Goal: Task Accomplishment & Management: Manage account settings

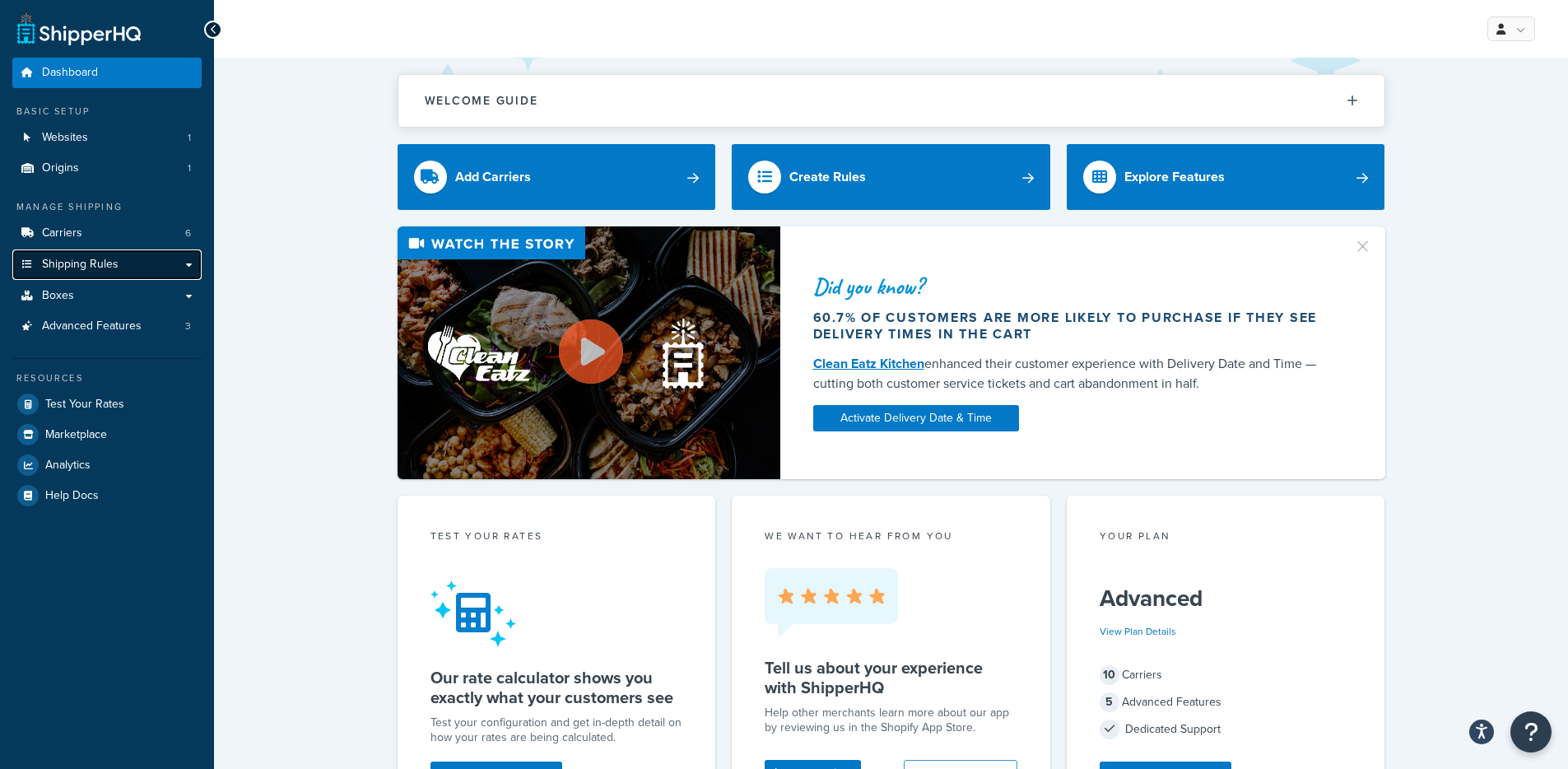
click at [154, 269] on link "Shipping Rules" at bounding box center [107, 265] width 189 height 30
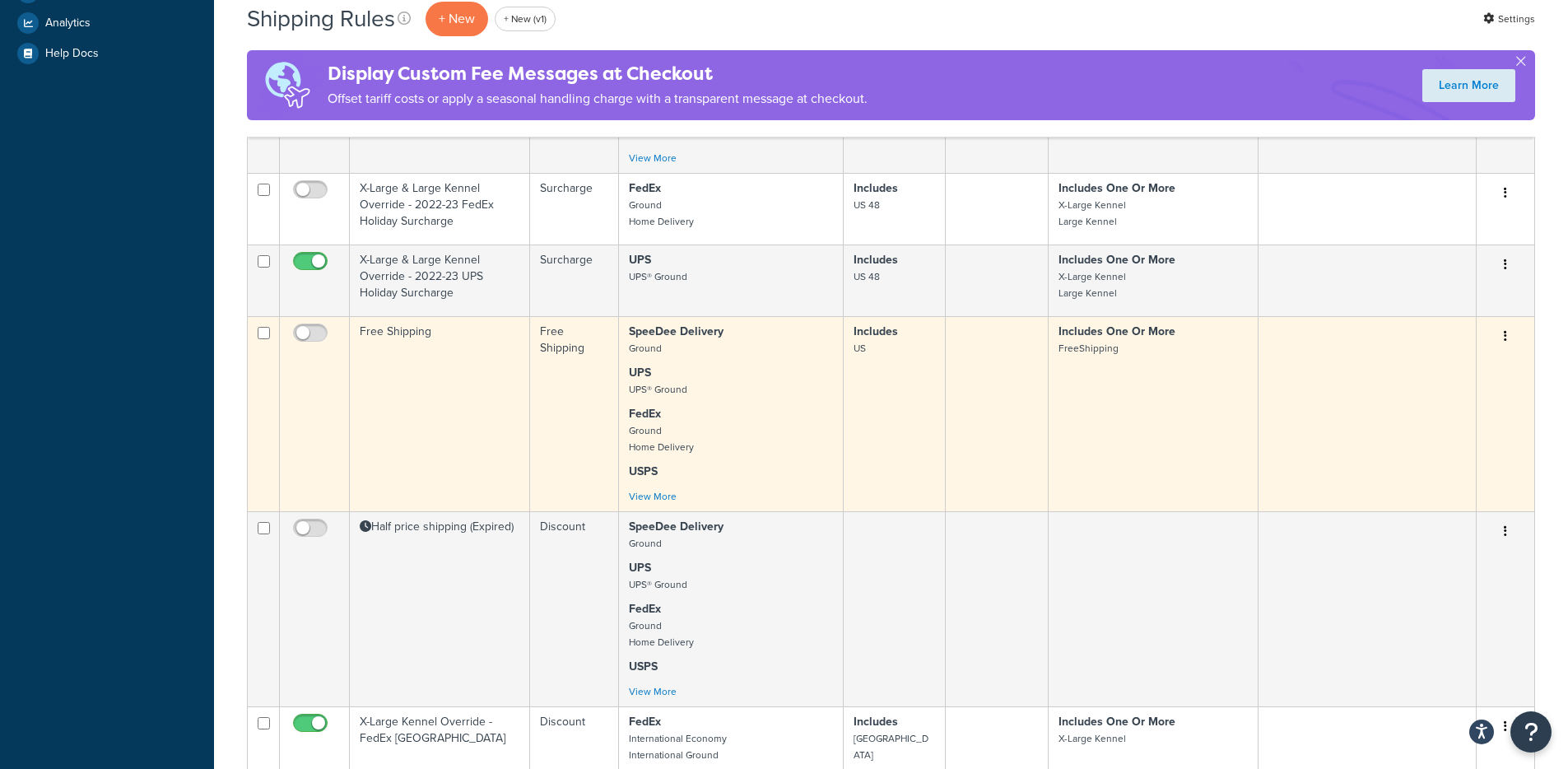
scroll to position [603, 0]
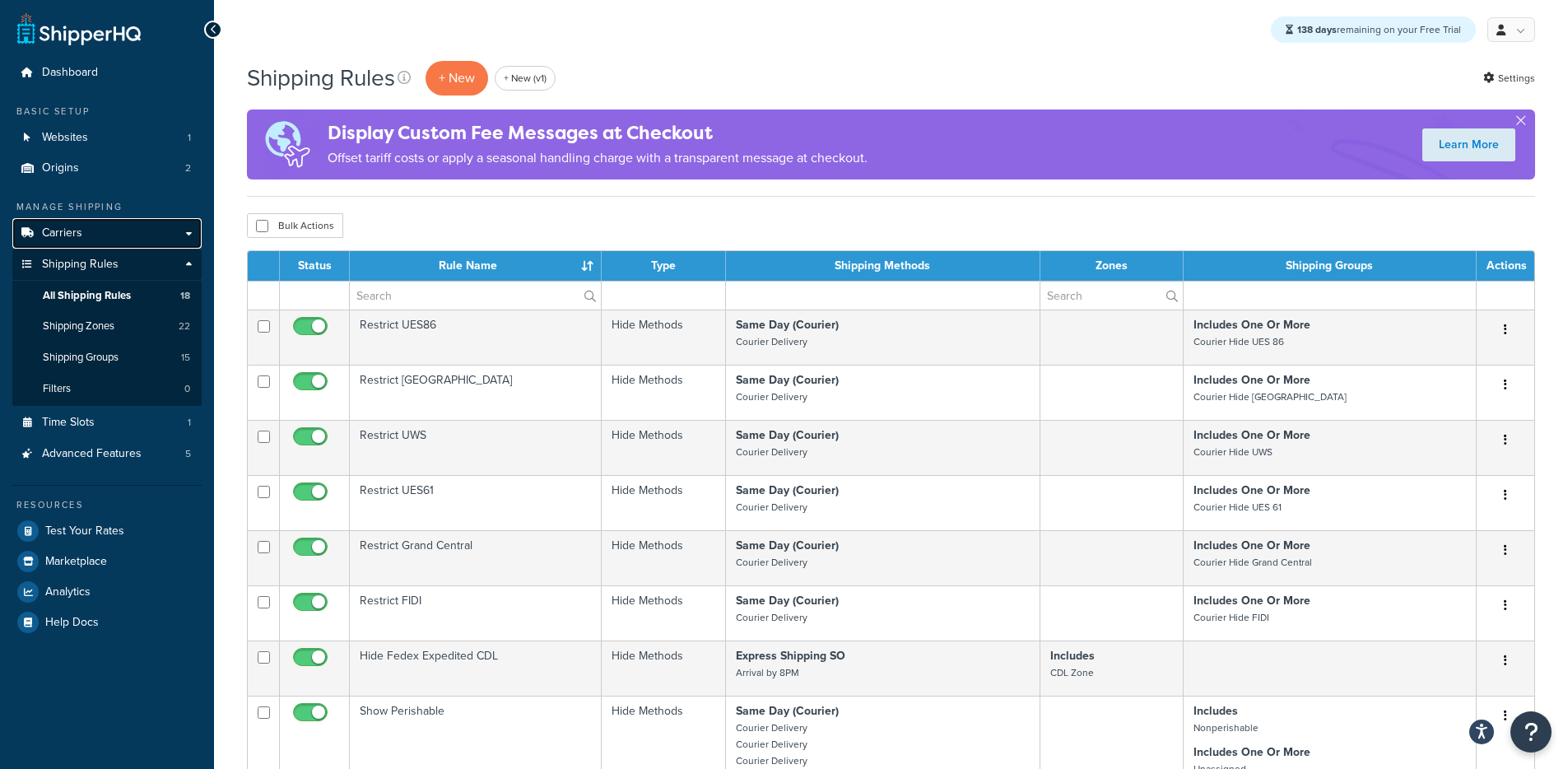
click at [124, 236] on link "Carriers" at bounding box center [107, 233] width 189 height 30
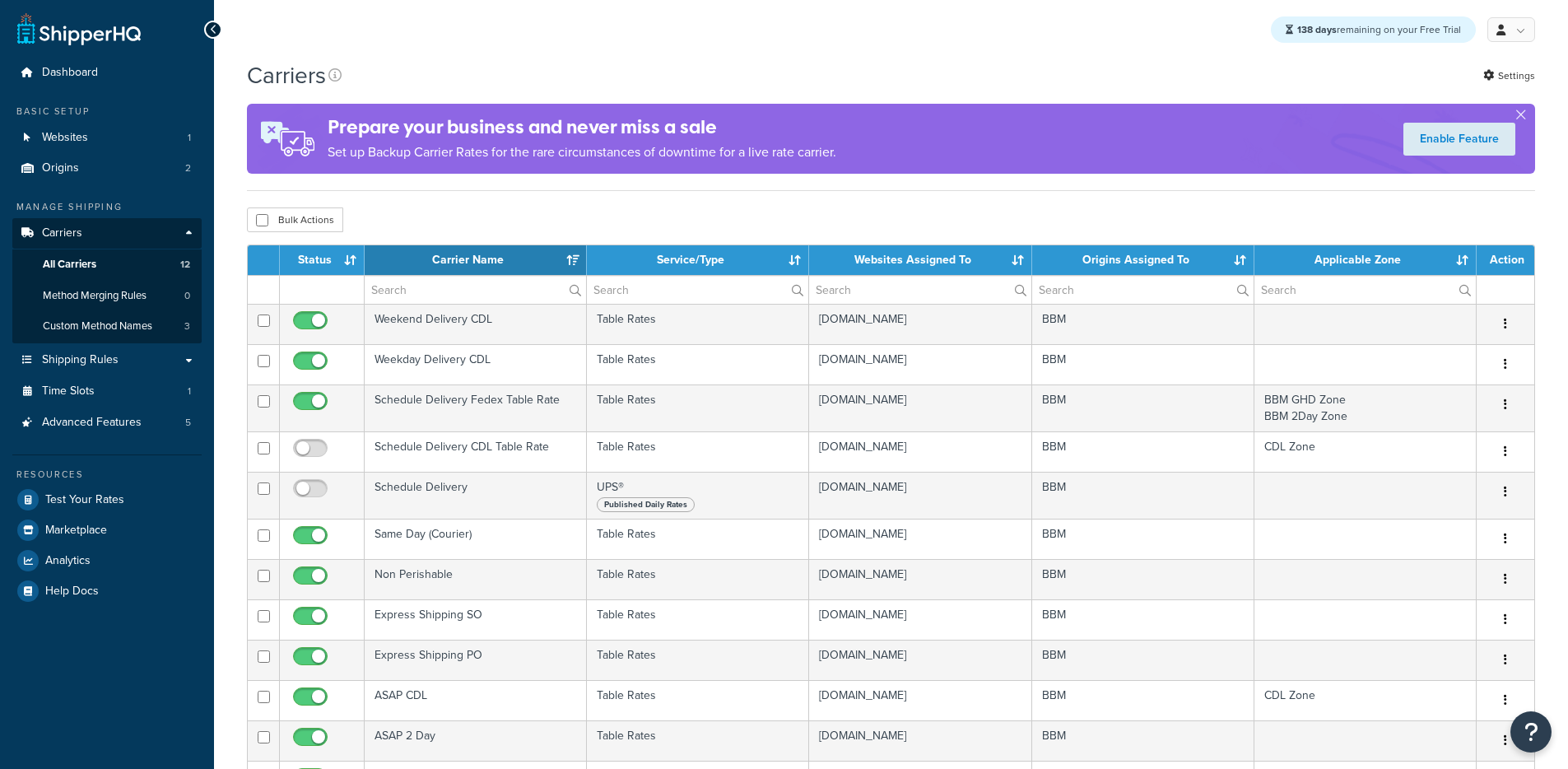
select select "15"
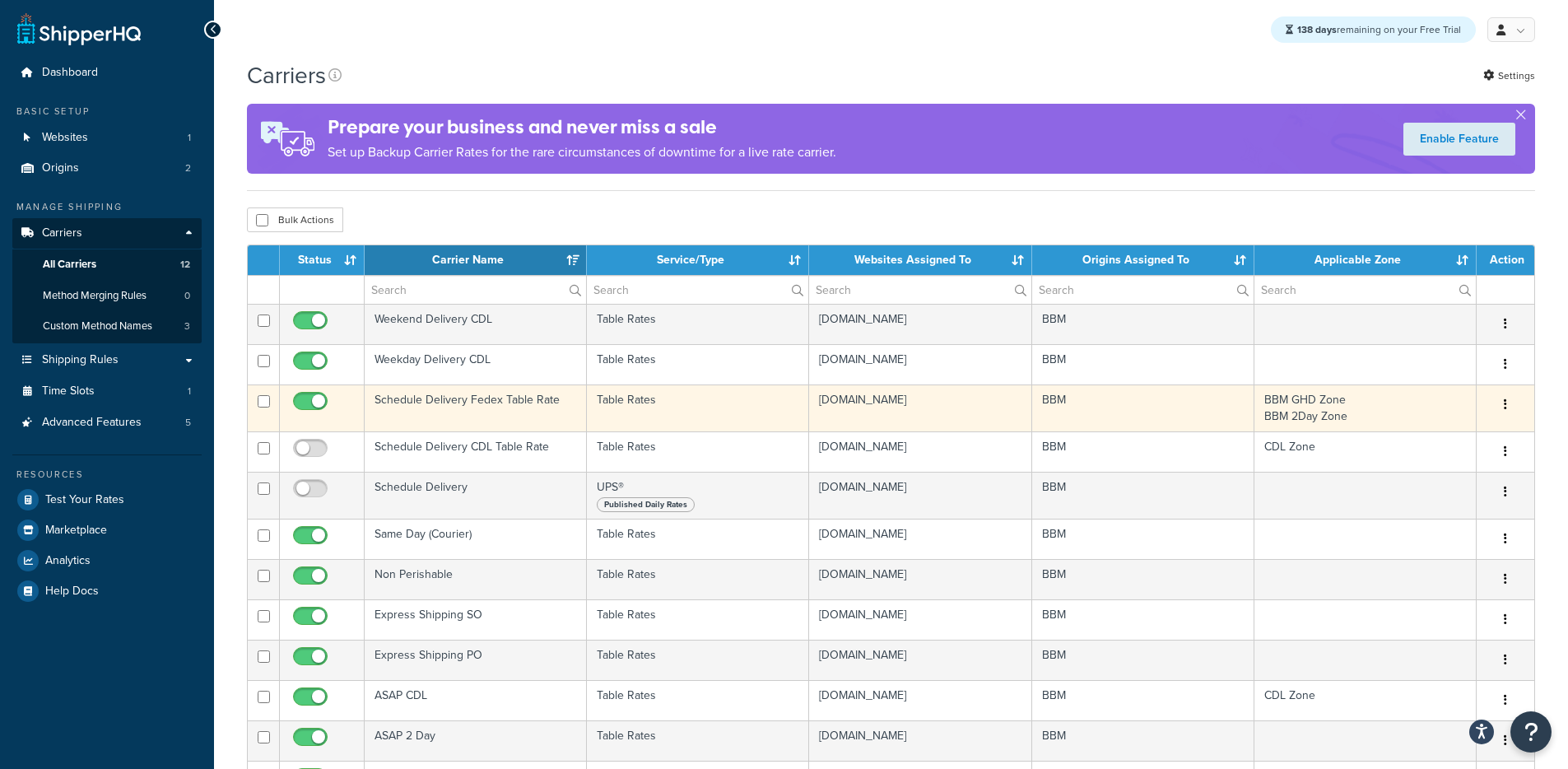
click at [450, 405] on td "Schedule Delivery Fedex Table Rate" at bounding box center [475, 408] width 222 height 47
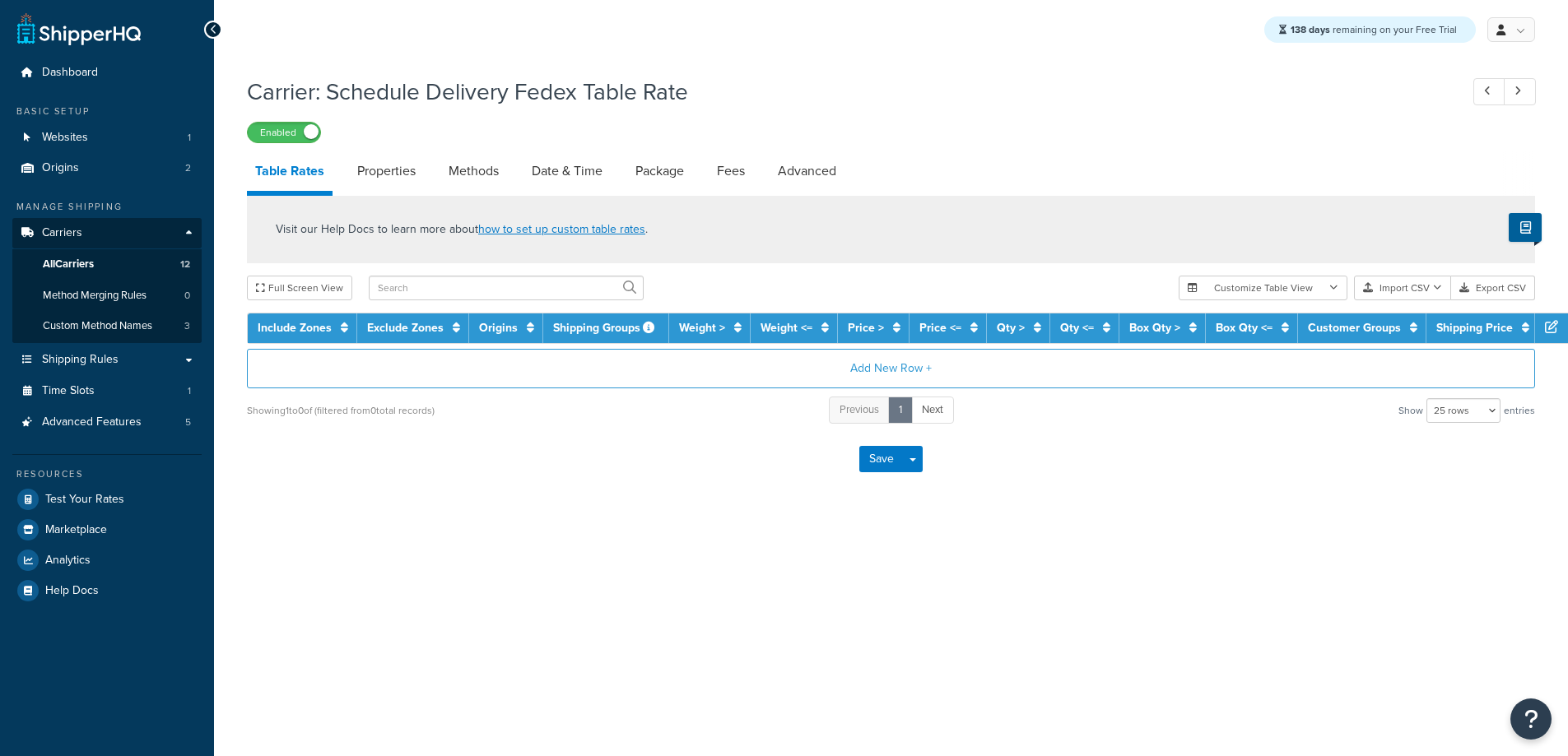
select select "25"
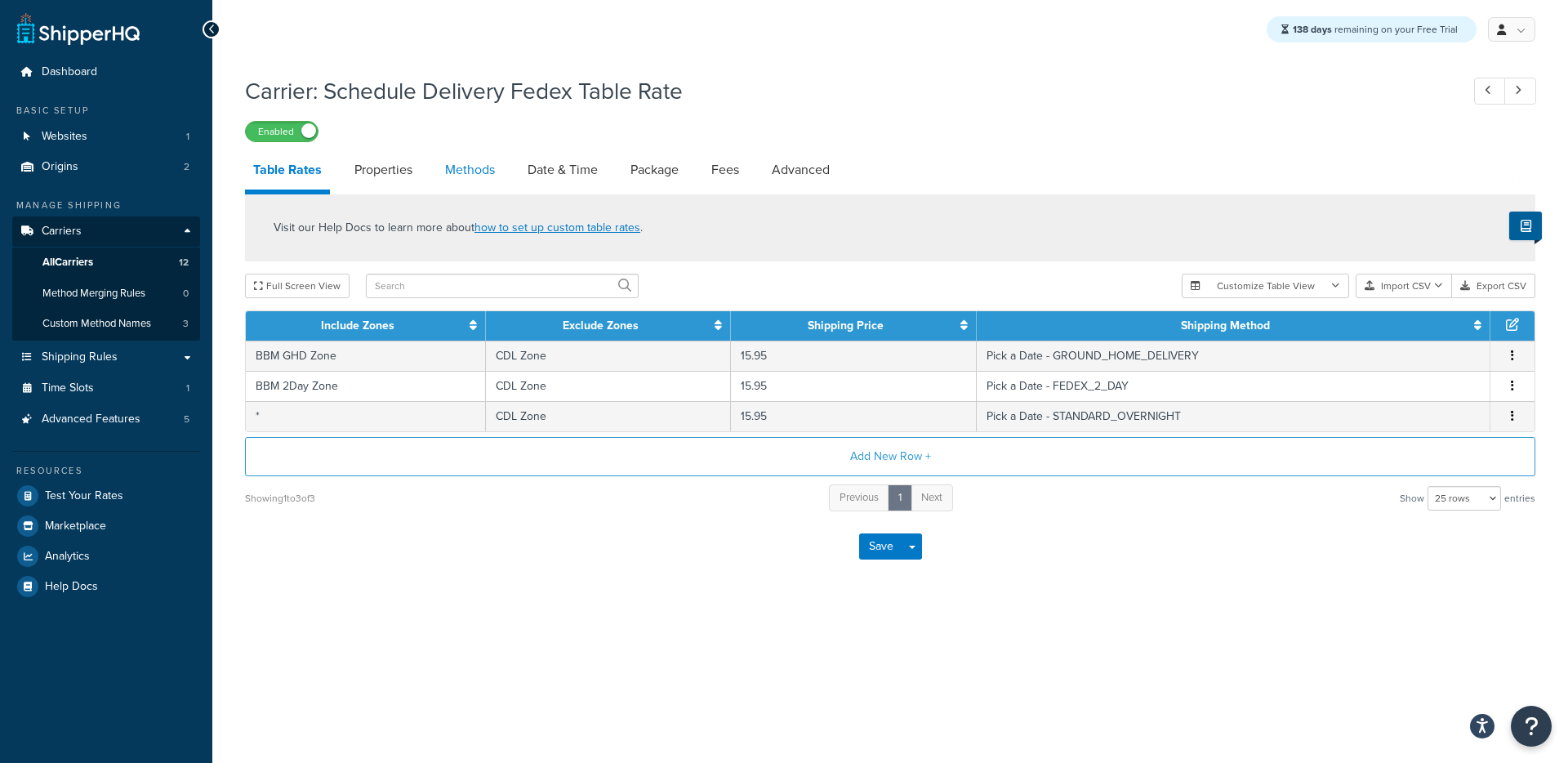
click at [461, 175] on link "Methods" at bounding box center [470, 170] width 66 height 39
select select "25"
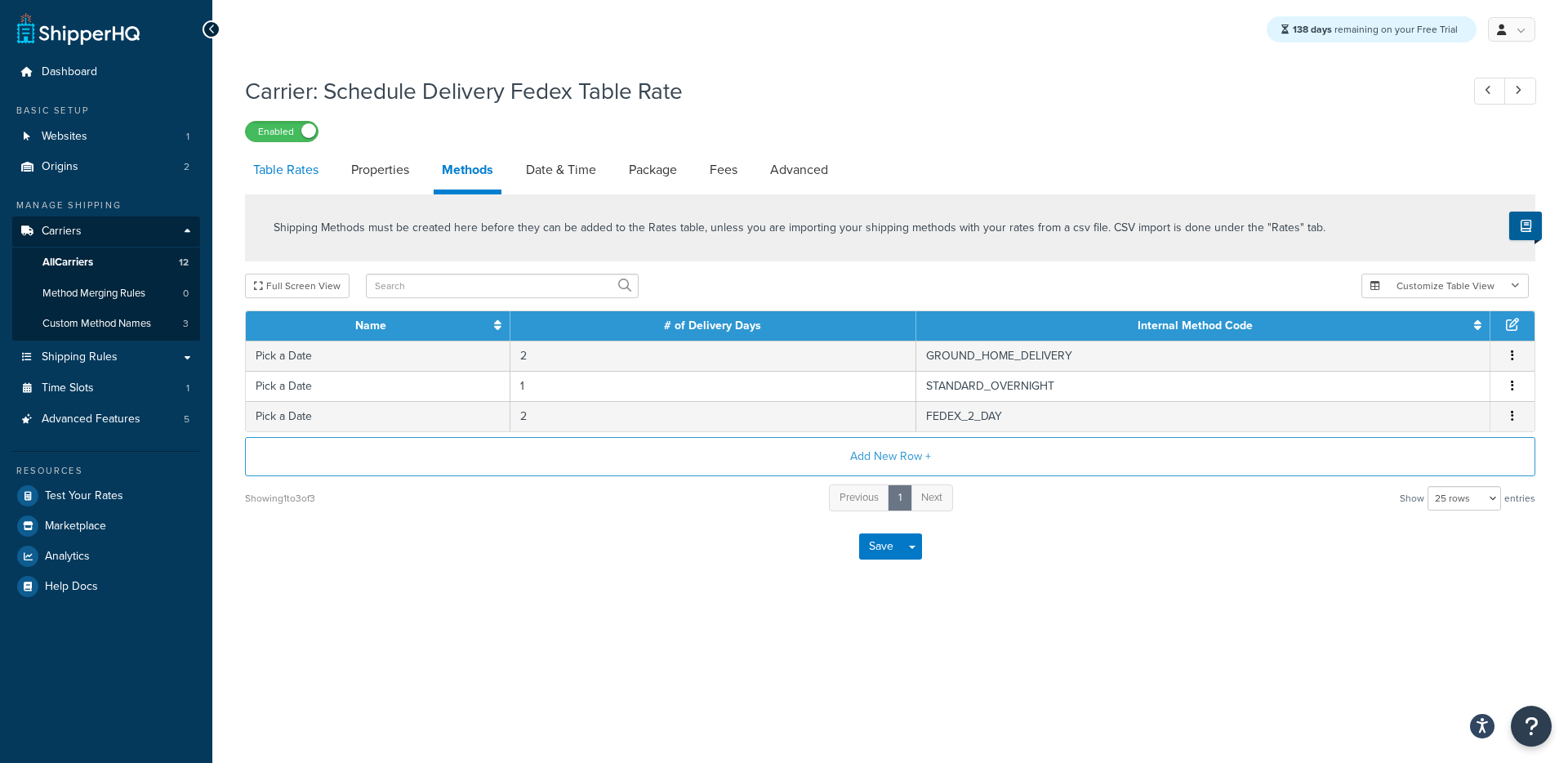
click at [313, 186] on link "Table Rates" at bounding box center [286, 170] width 81 height 39
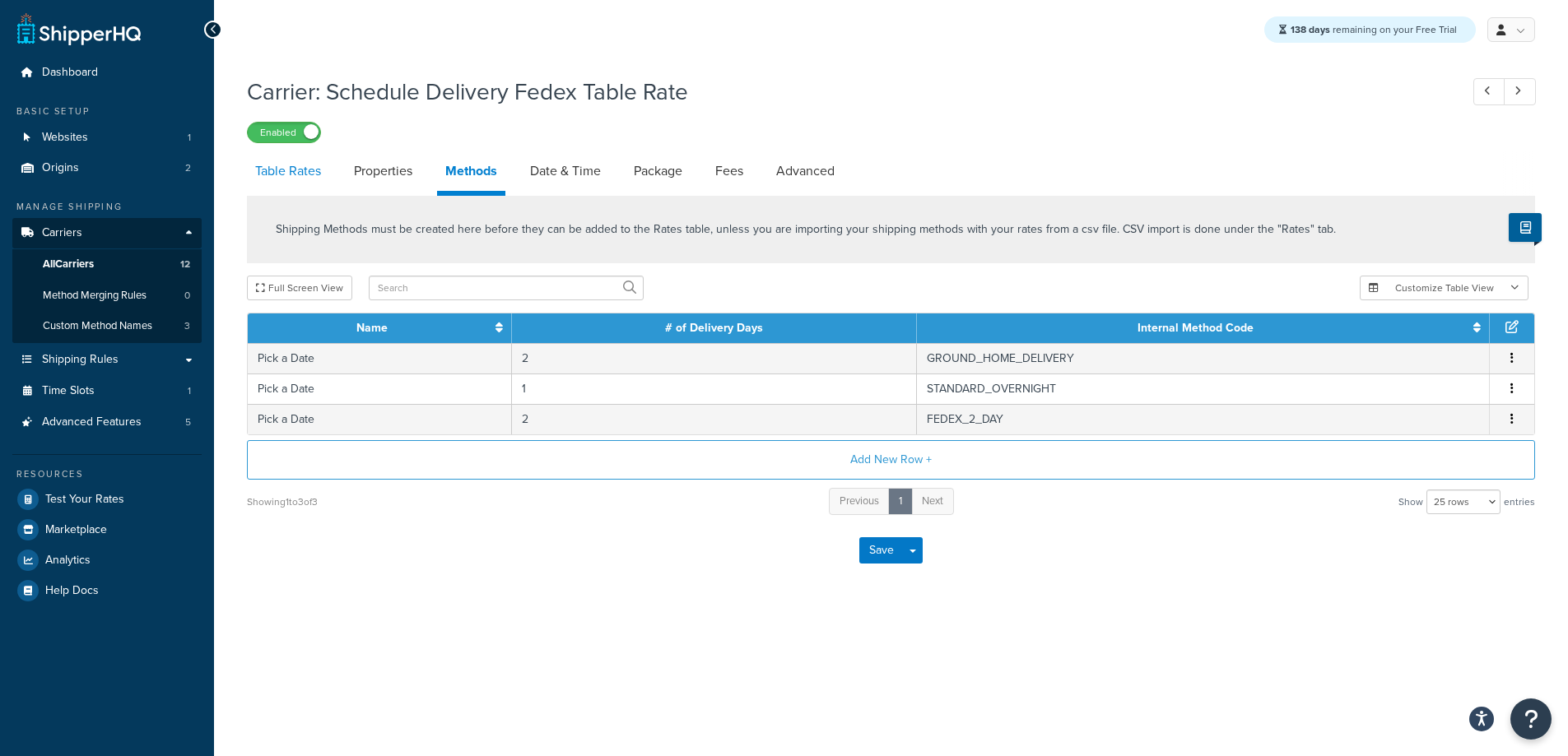
select select "25"
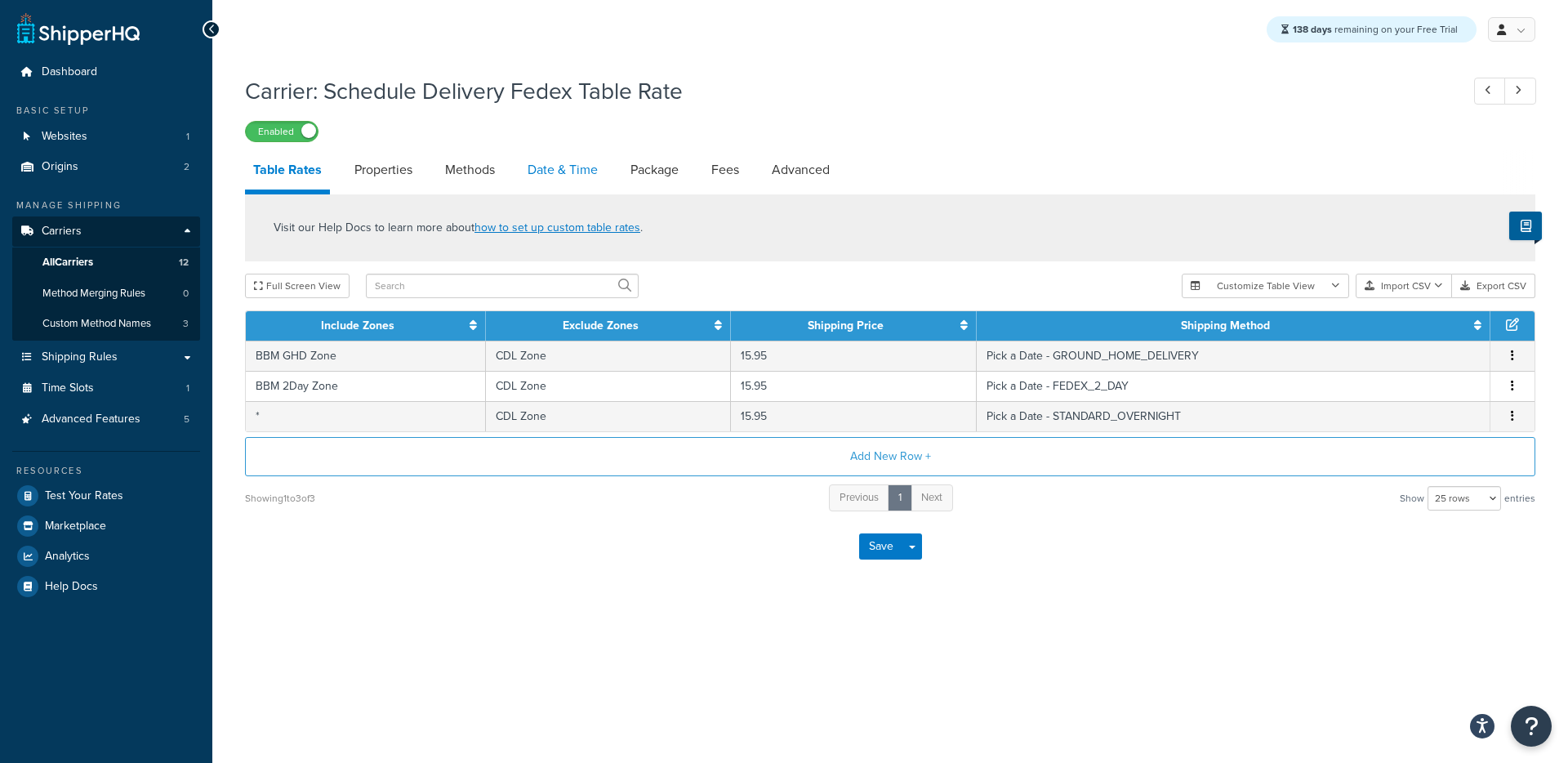
click at [561, 175] on link "Date & Time" at bounding box center [563, 170] width 87 height 39
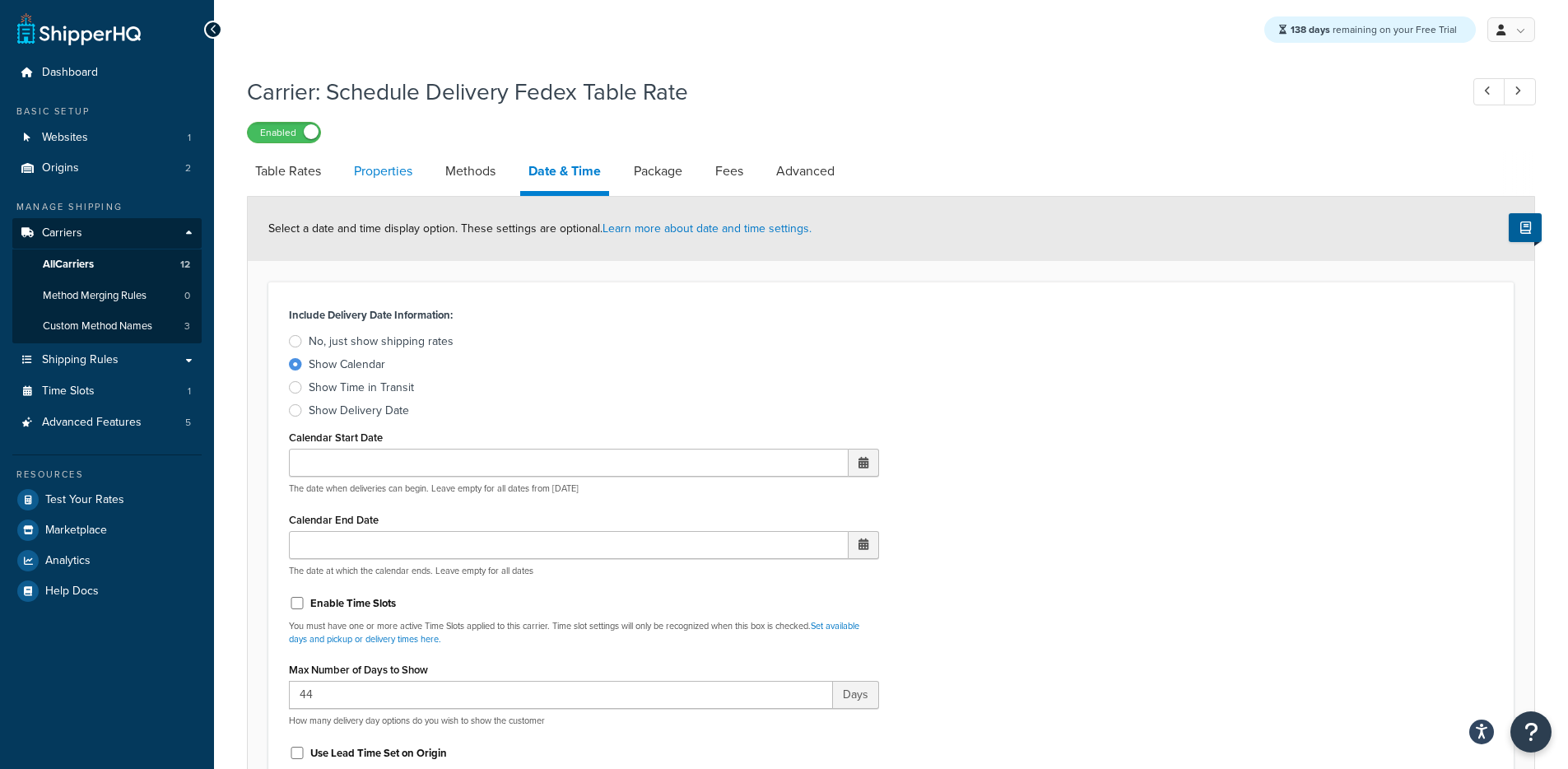
click at [347, 176] on link "Properties" at bounding box center [384, 171] width 75 height 39
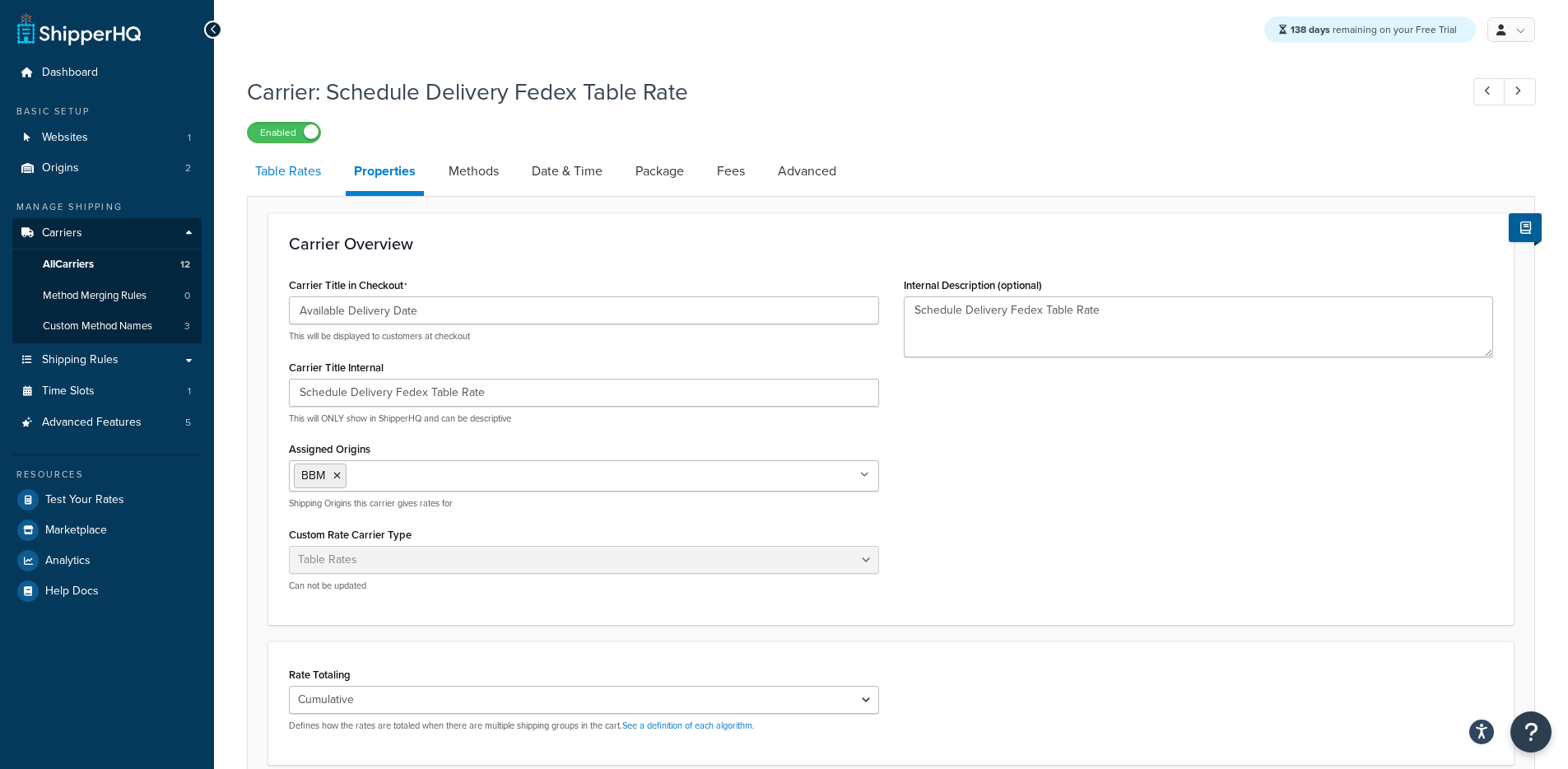
click at [305, 169] on link "Table Rates" at bounding box center [288, 171] width 82 height 39
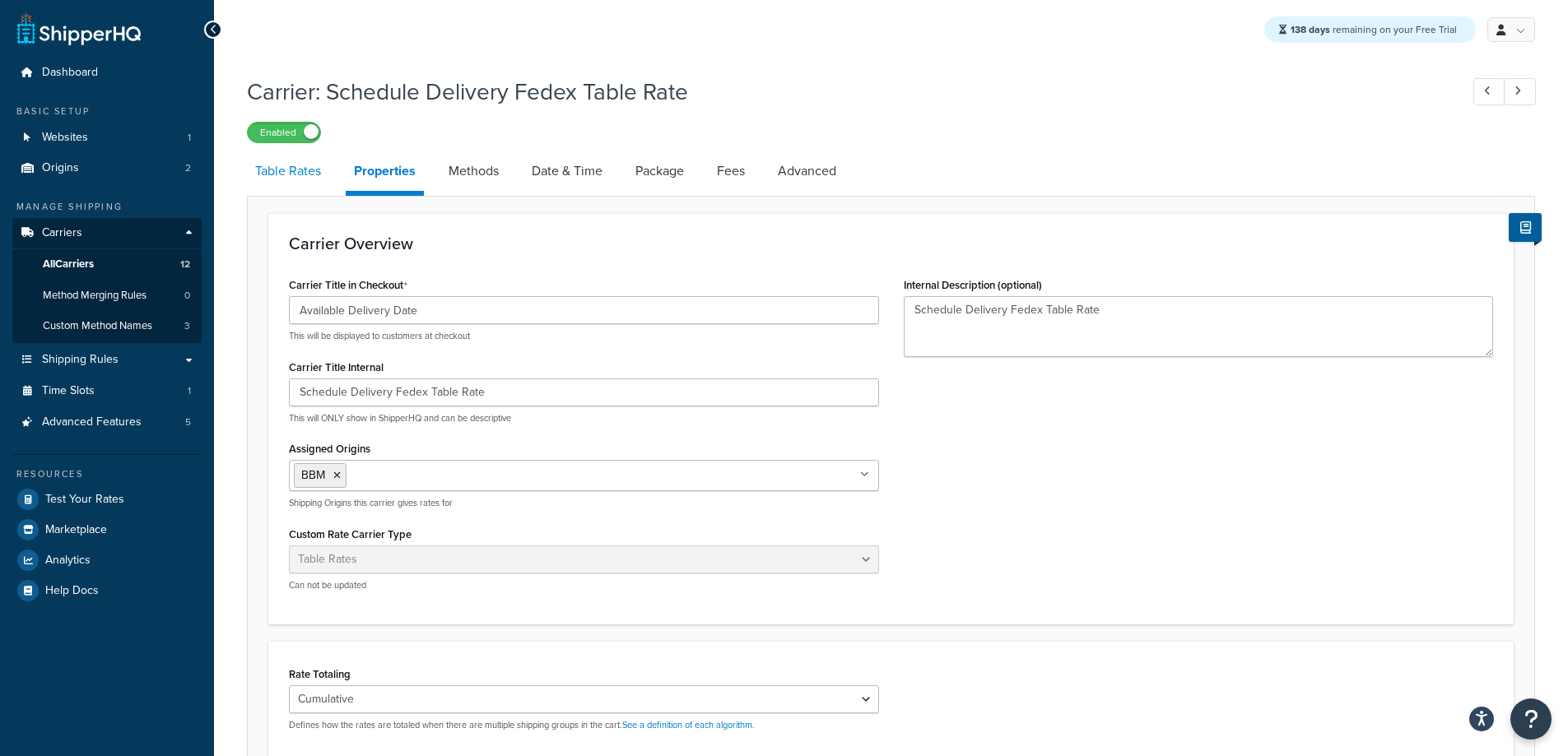
select select "25"
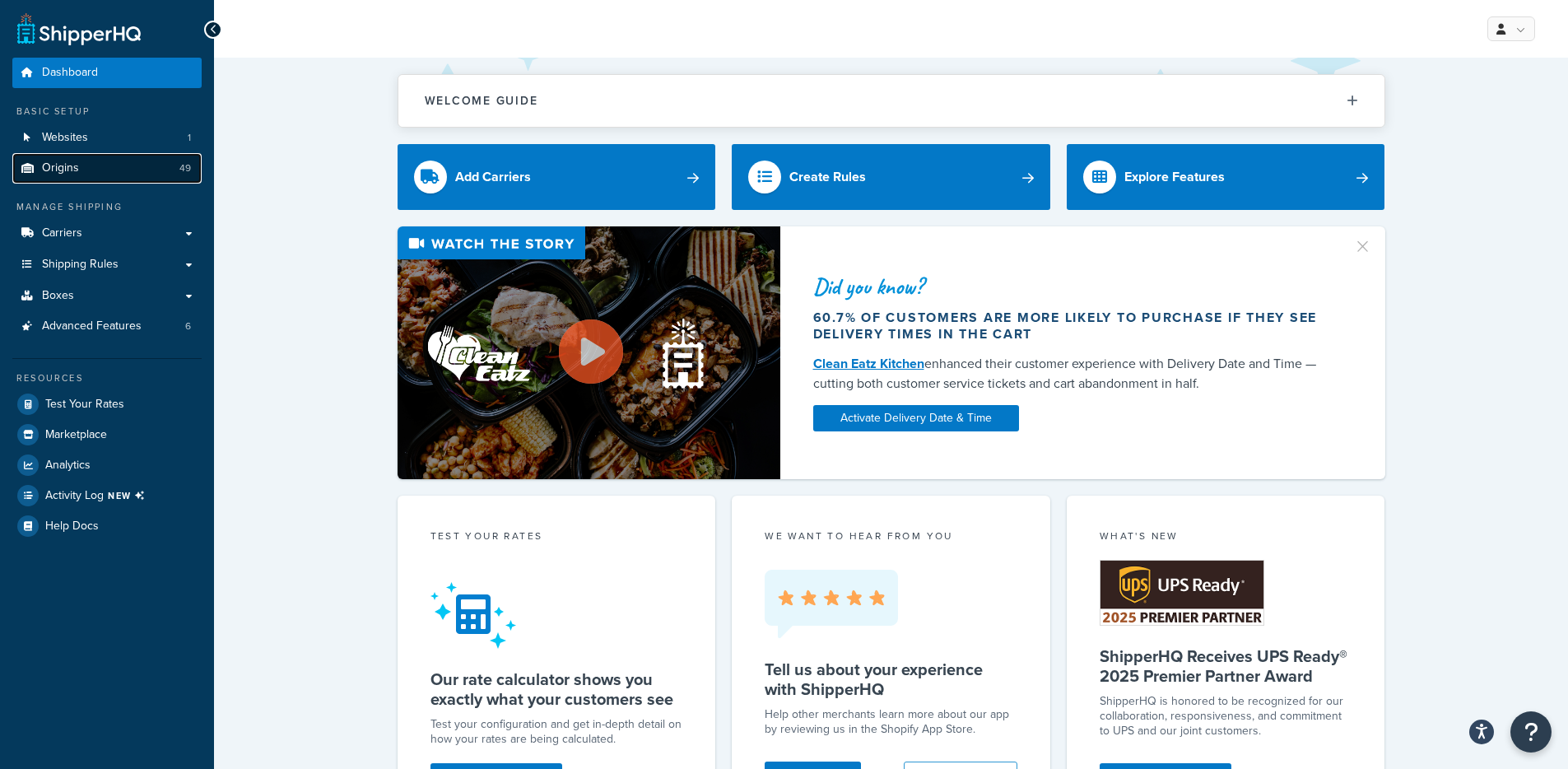
click at [154, 170] on link "Origins 49" at bounding box center [107, 169] width 189 height 30
